Goal: Check status

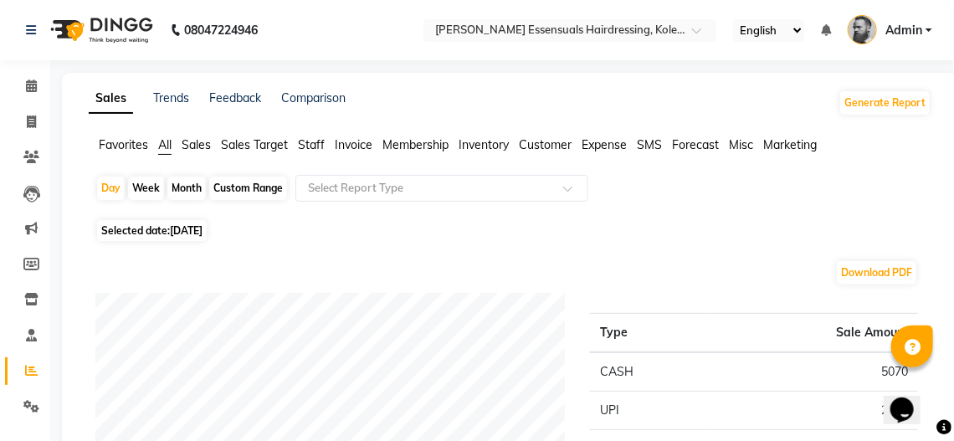
click at [136, 191] on div "Week" at bounding box center [146, 188] width 36 height 23
select select "9"
select select "2025"
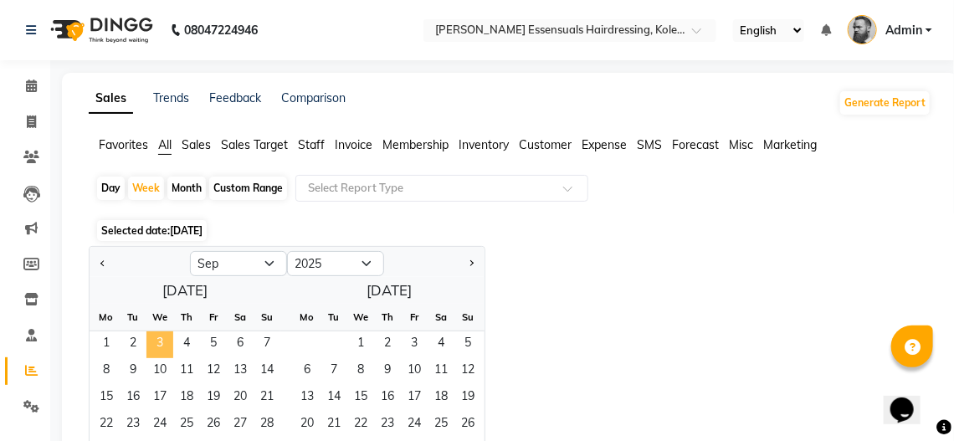
click at [156, 347] on span "3" at bounding box center [160, 345] width 27 height 27
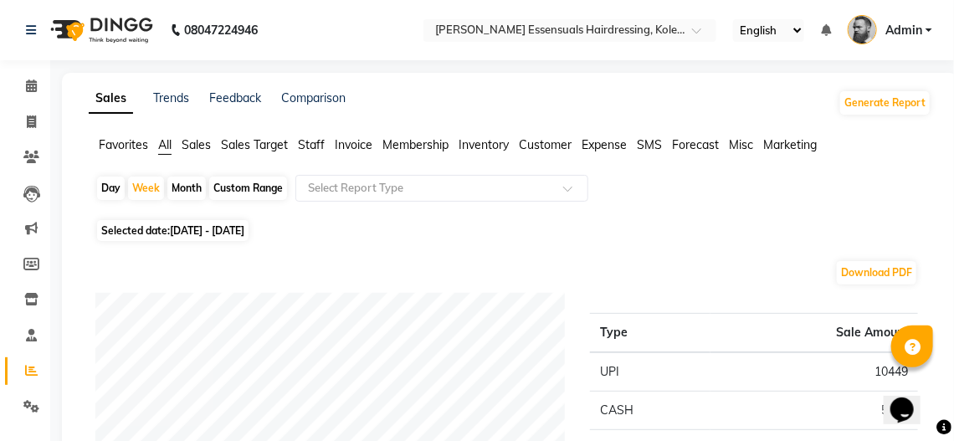
click at [115, 191] on div "Day" at bounding box center [111, 188] width 28 height 23
select select "9"
select select "2025"
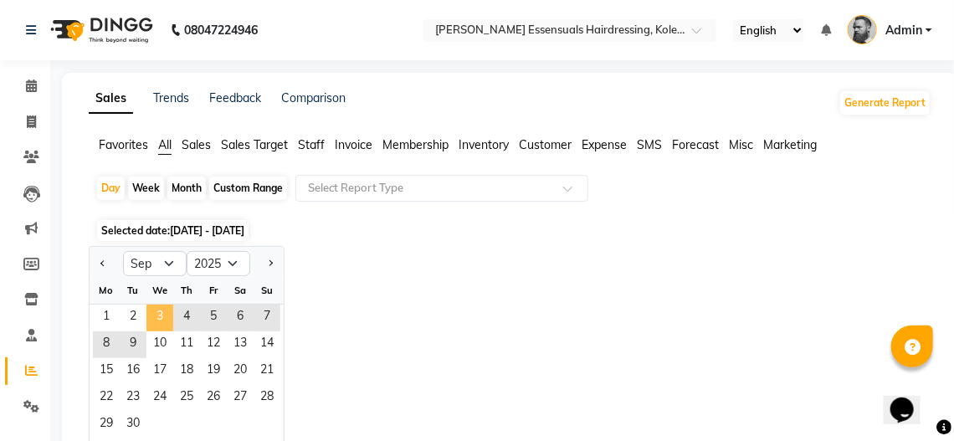
click at [159, 316] on span "3" at bounding box center [160, 318] width 27 height 27
